Goal: Task Accomplishment & Management: Use online tool/utility

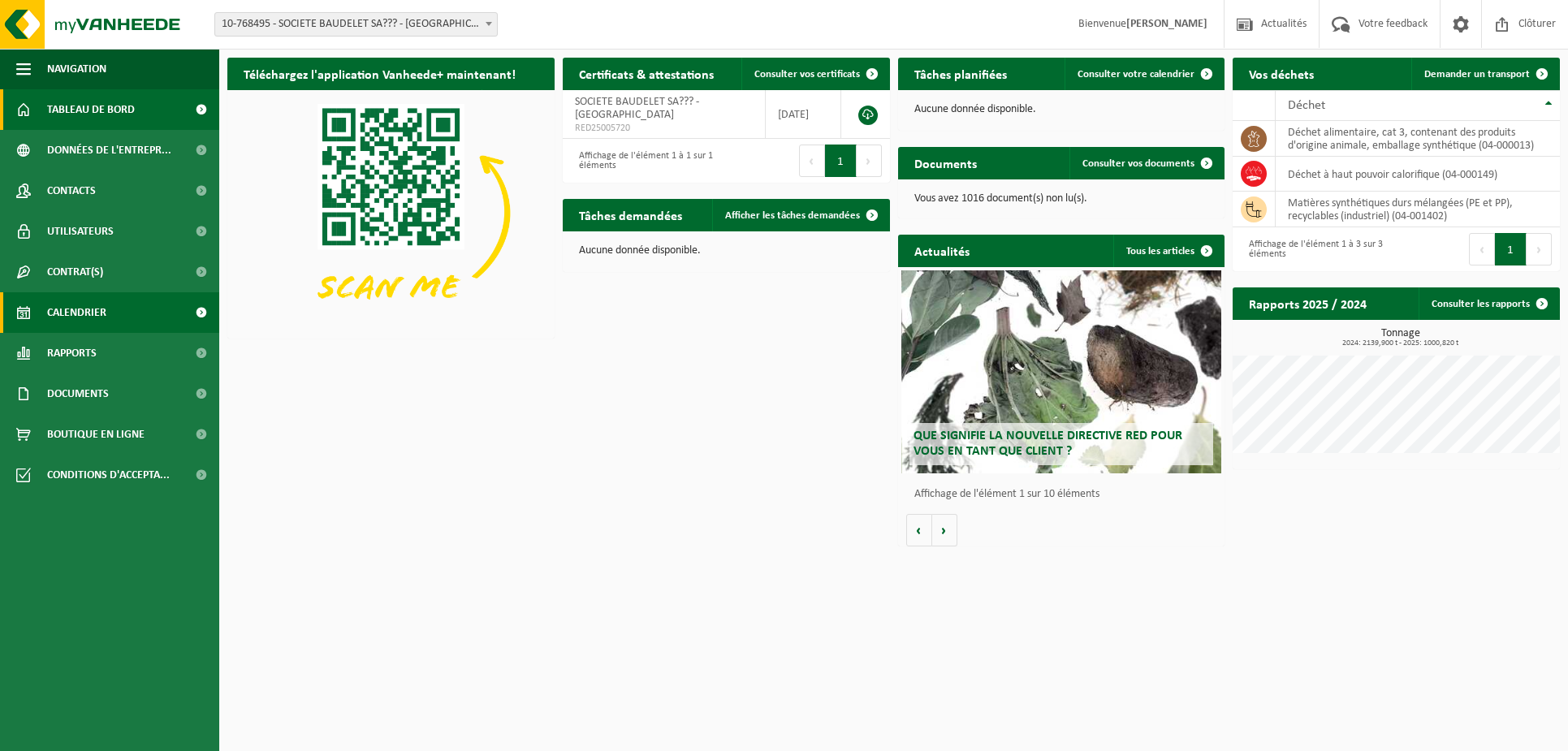
click at [98, 292] on span "Calendrier" at bounding box center [76, 313] width 60 height 41
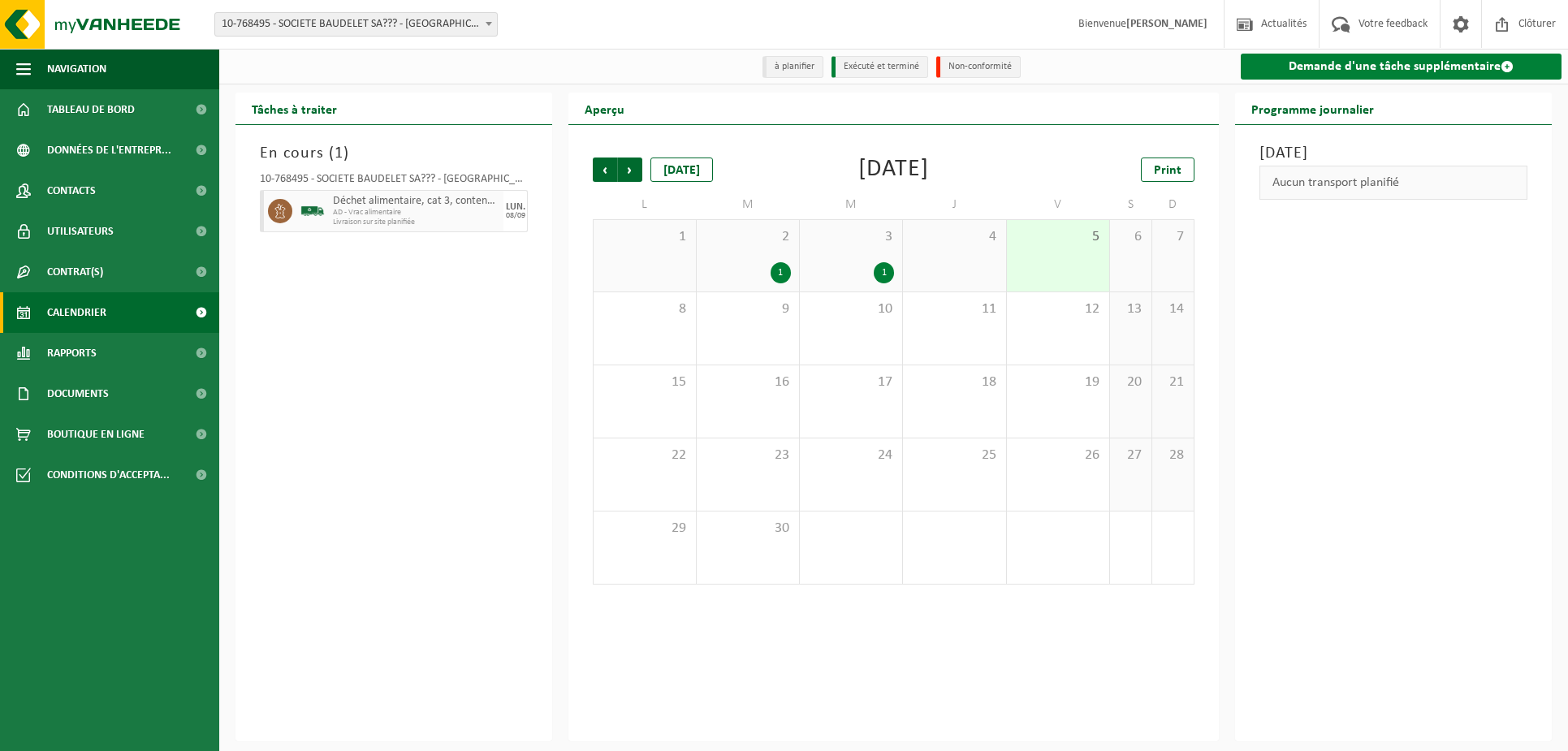
click at [1373, 61] on link "Demande d'une tâche supplémentaire" at bounding box center [1401, 66] width 320 height 26
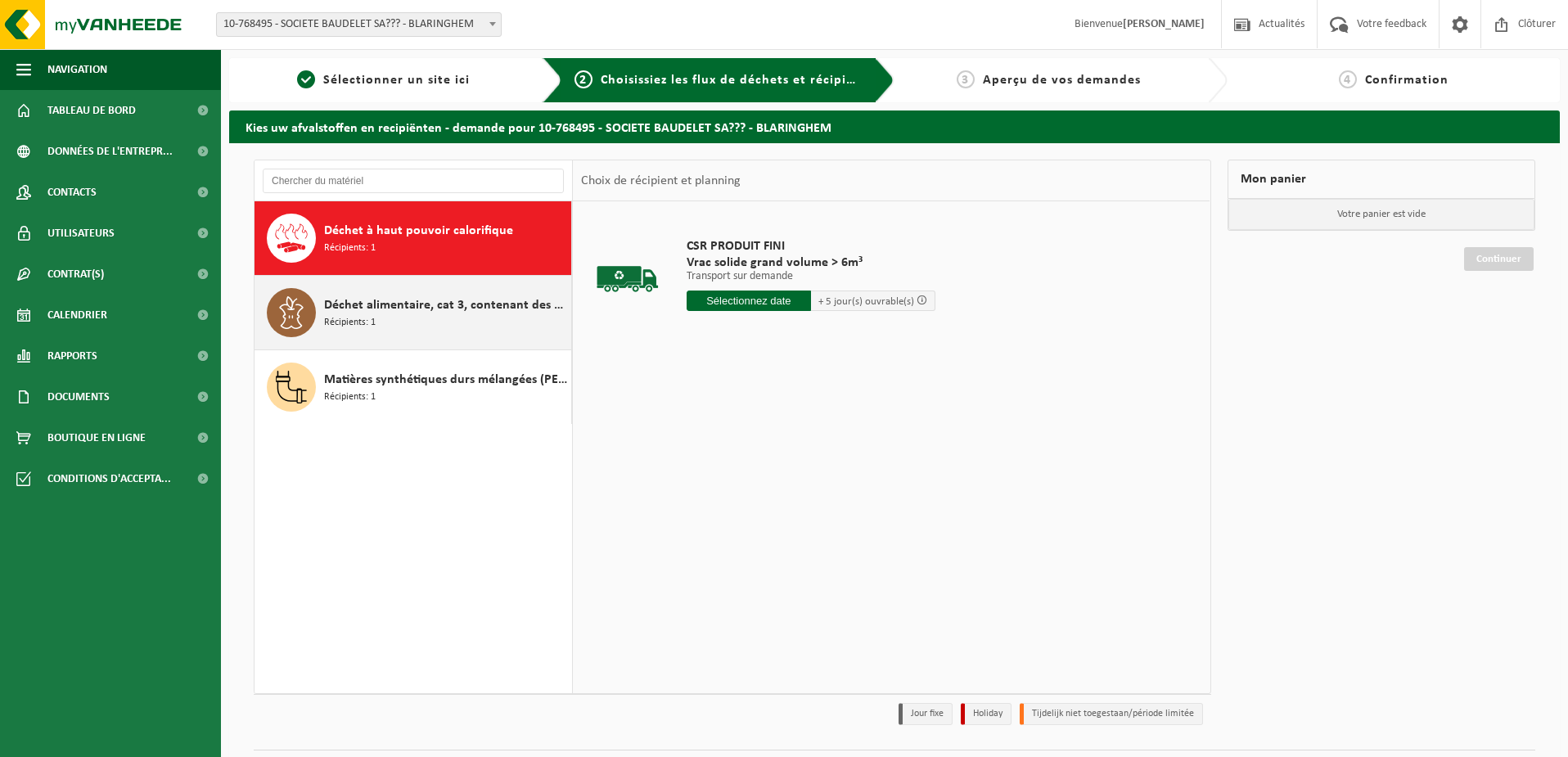
click at [393, 302] on span "Déchet alimentaire, cat 3, contenant des produits d'origine animale, emballage …" at bounding box center [445, 305] width 243 height 20
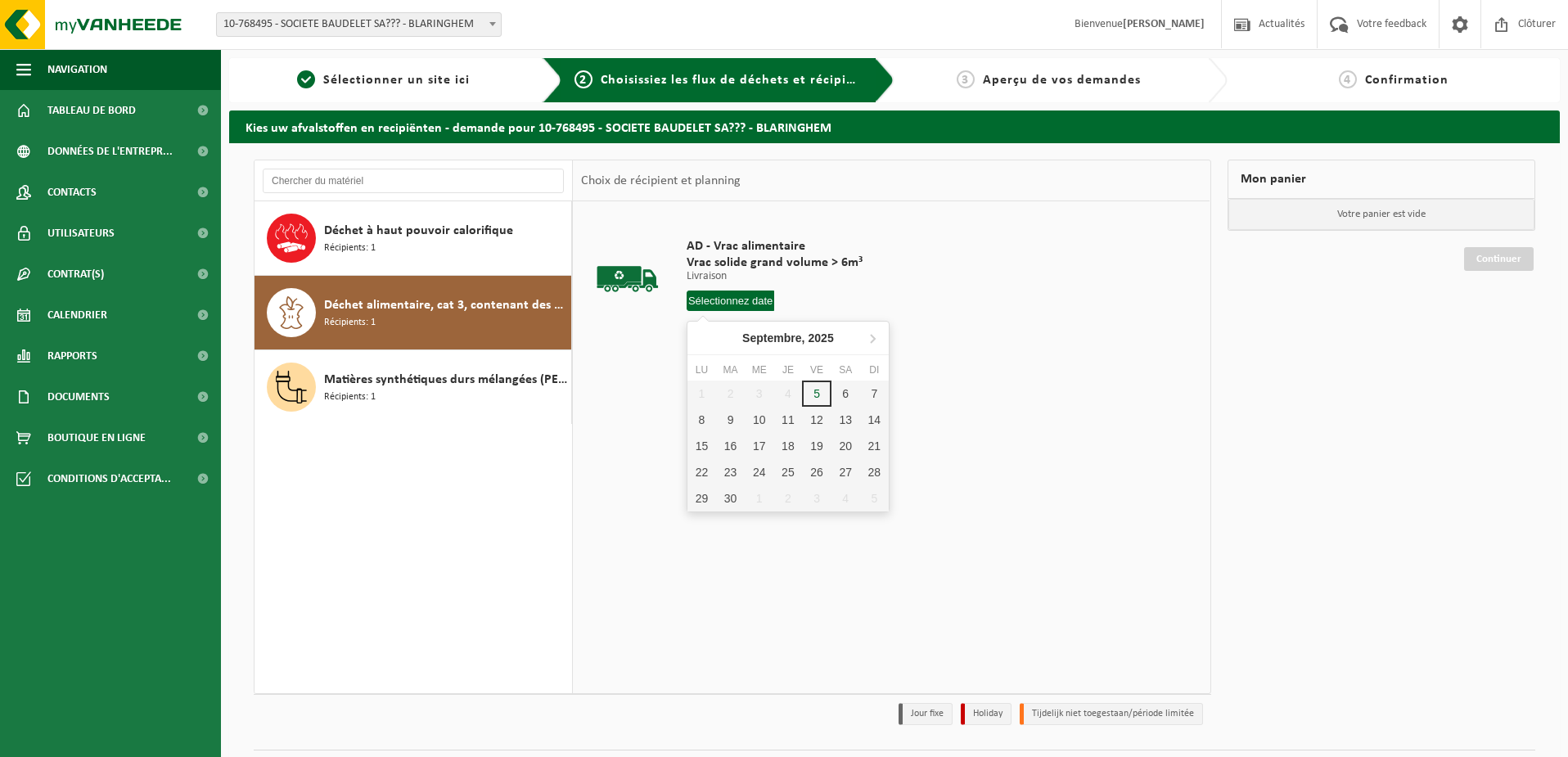
click at [736, 297] on input "text" at bounding box center [731, 300] width 89 height 21
click at [758, 423] on div "10" at bounding box center [758, 419] width 29 height 27
type input "à partir de 2025-09-10"
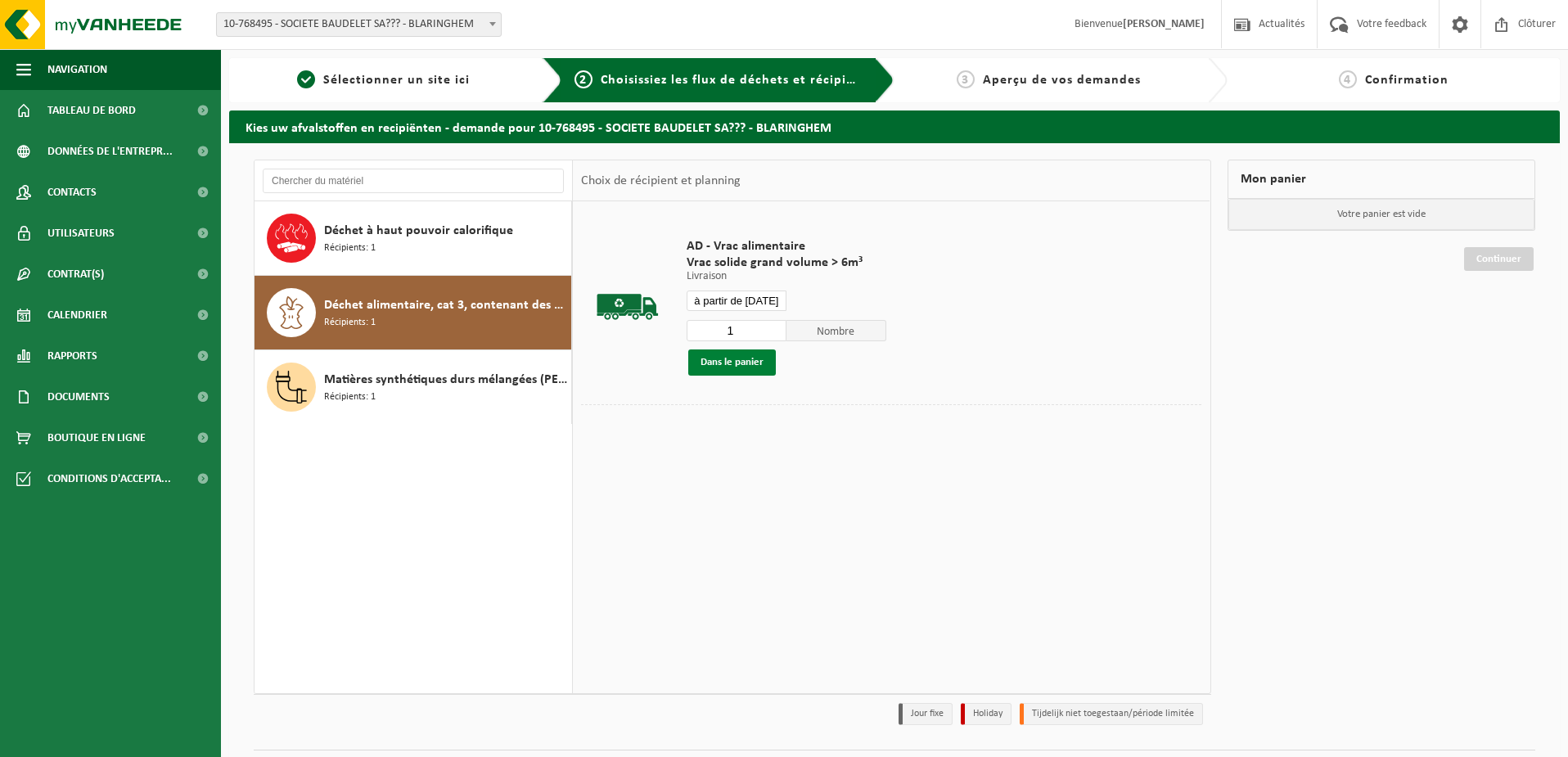
click at [724, 360] on button "Dans le panier" at bounding box center [732, 362] width 88 height 27
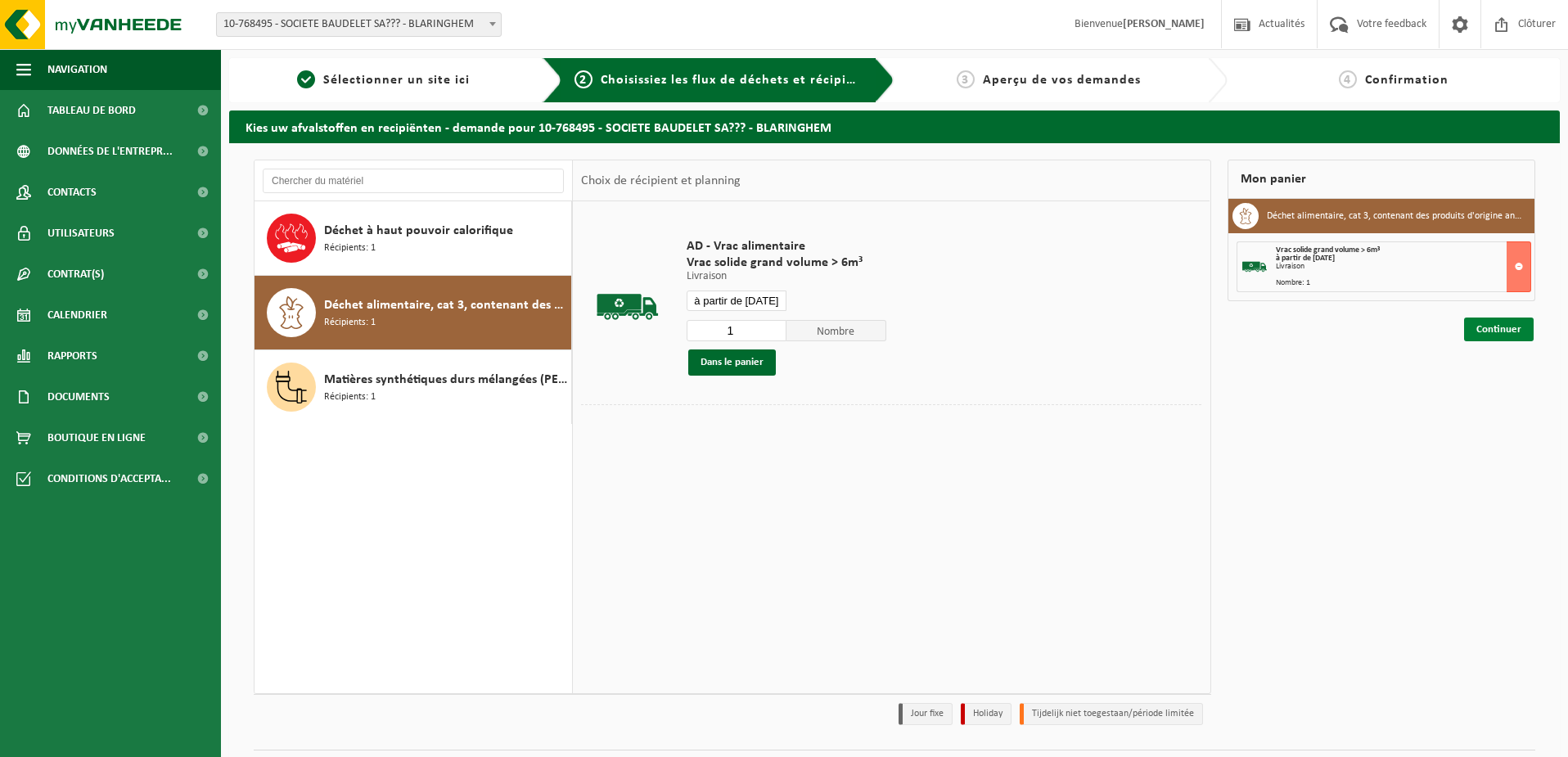
click at [1494, 330] on link "Continuer" at bounding box center [1499, 329] width 70 height 24
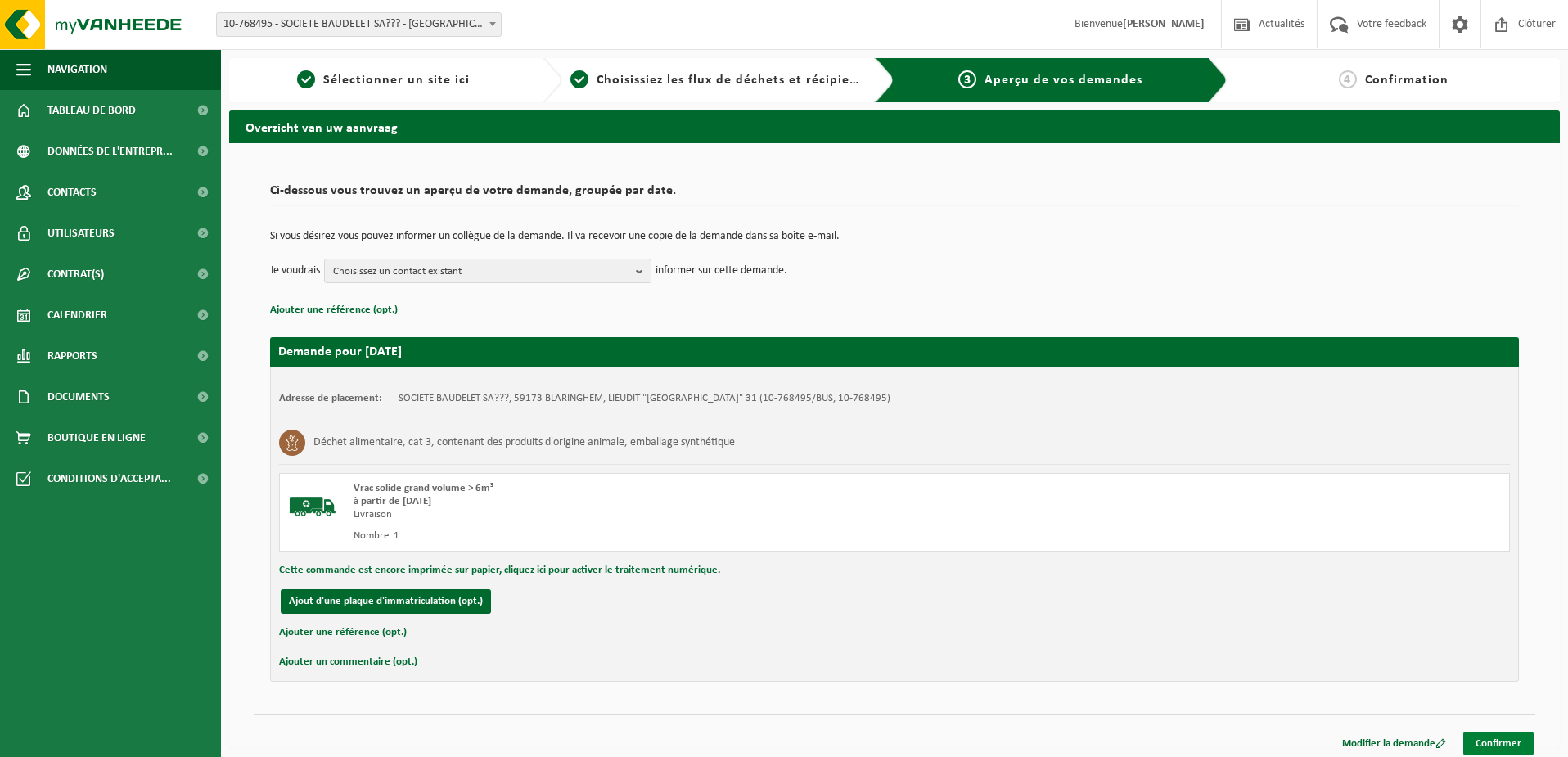
click at [1497, 733] on link "Confirmer" at bounding box center [1498, 743] width 70 height 24
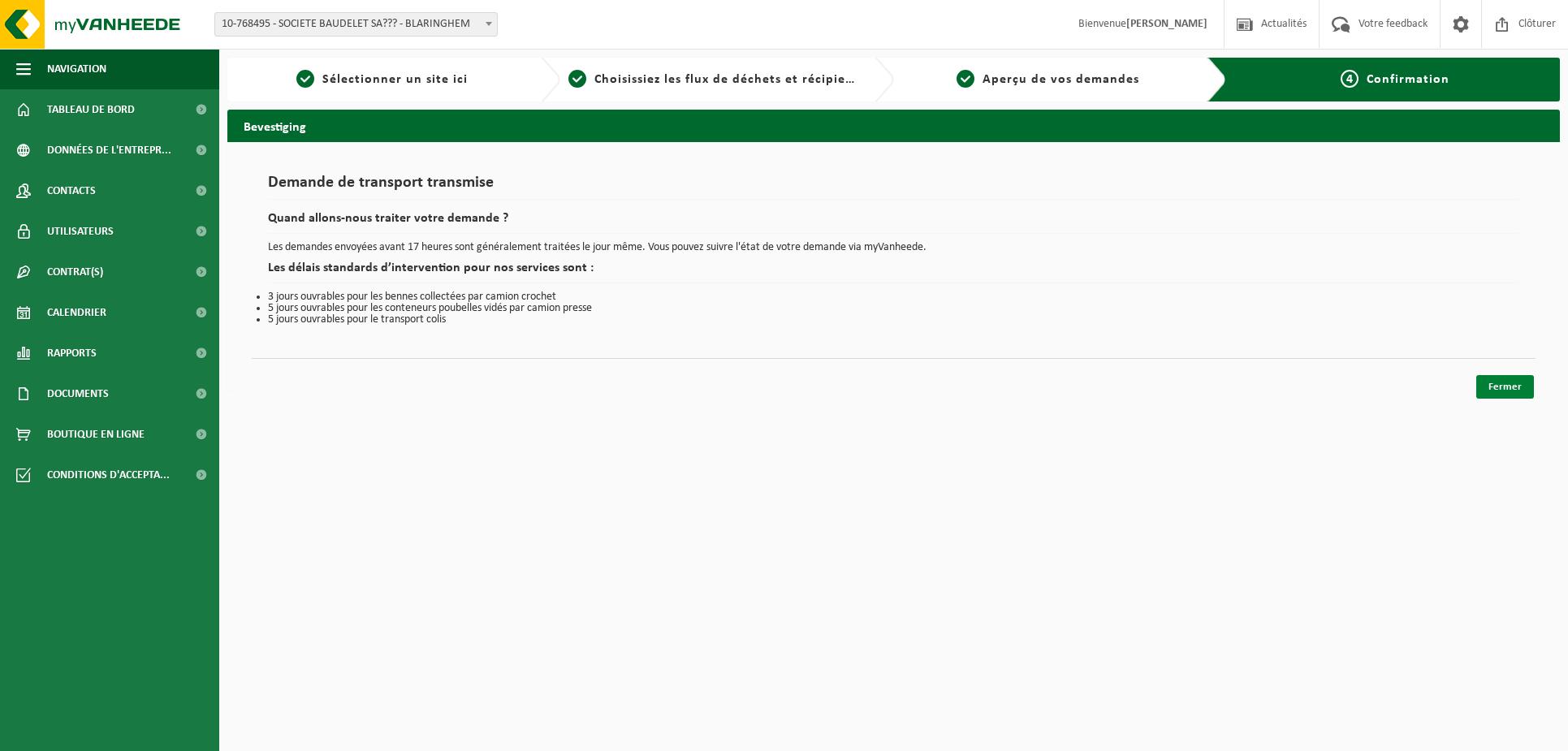
click at [1508, 381] on link "Fermer" at bounding box center [1504, 387] width 58 height 23
